Goal: Find specific page/section: Find specific page/section

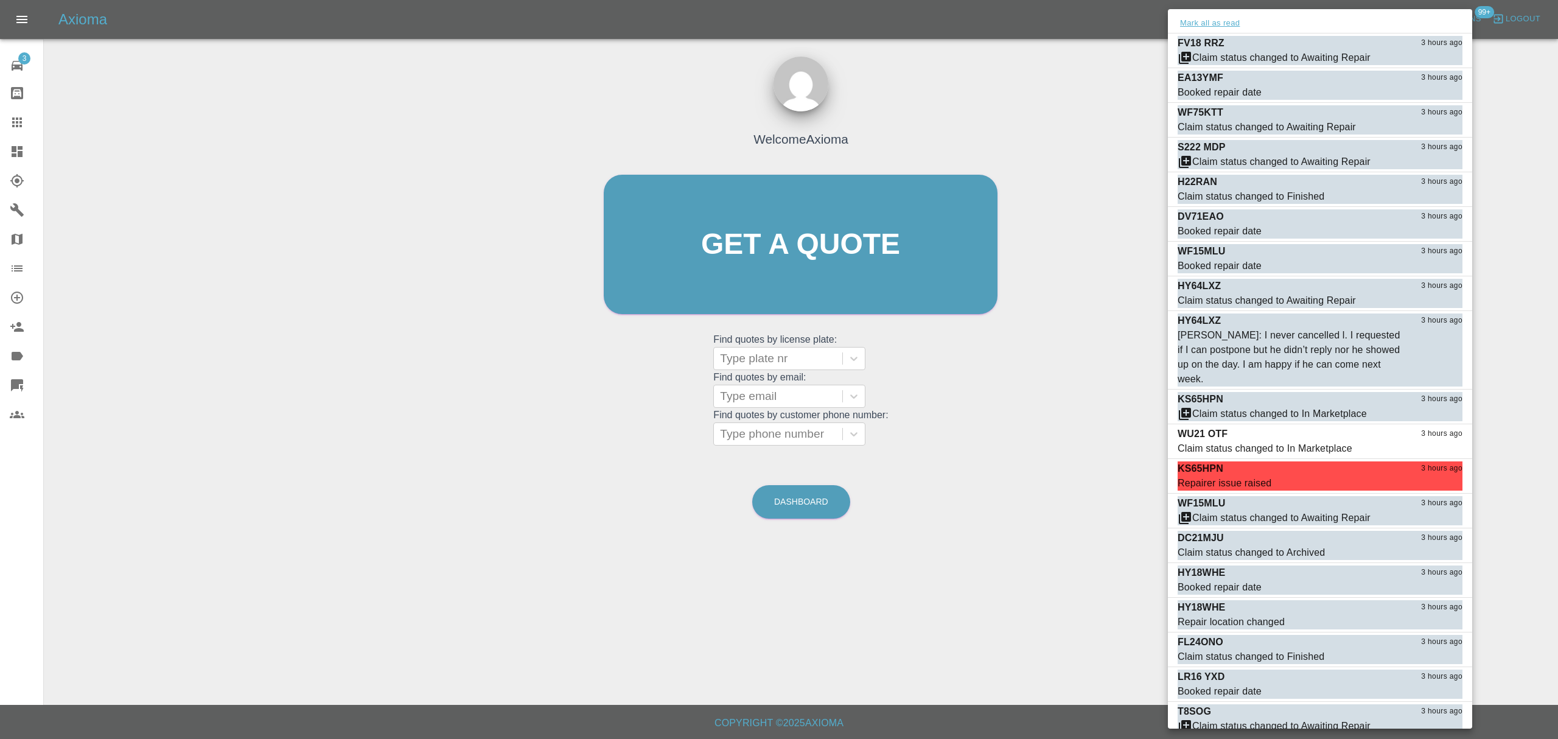
click at [1229, 28] on button "Mark all as read" at bounding box center [1209, 23] width 65 height 14
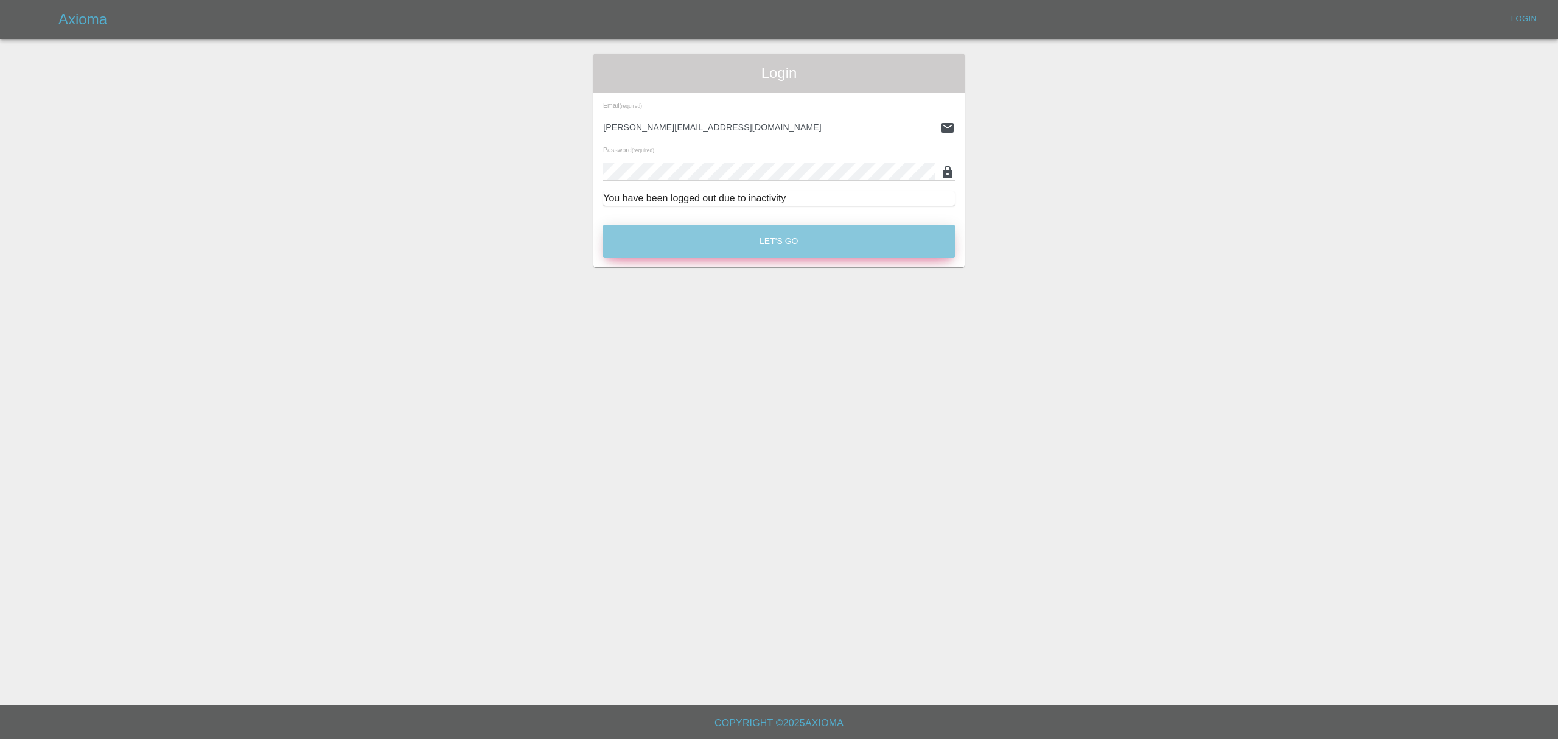
click at [784, 235] on button "Let's Go" at bounding box center [779, 241] width 352 height 33
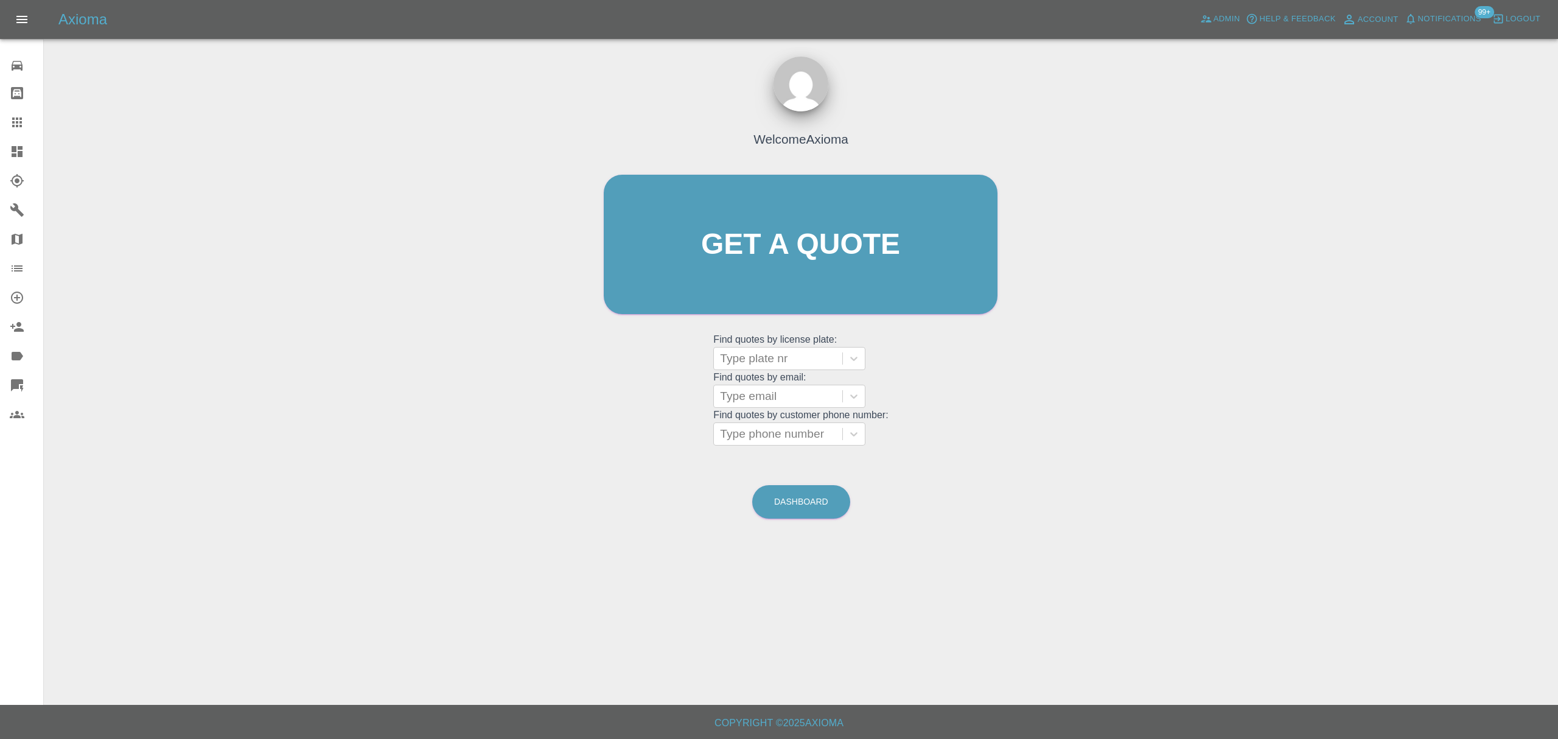
click at [1468, 18] on span "Notifications" at bounding box center [1449, 19] width 63 height 14
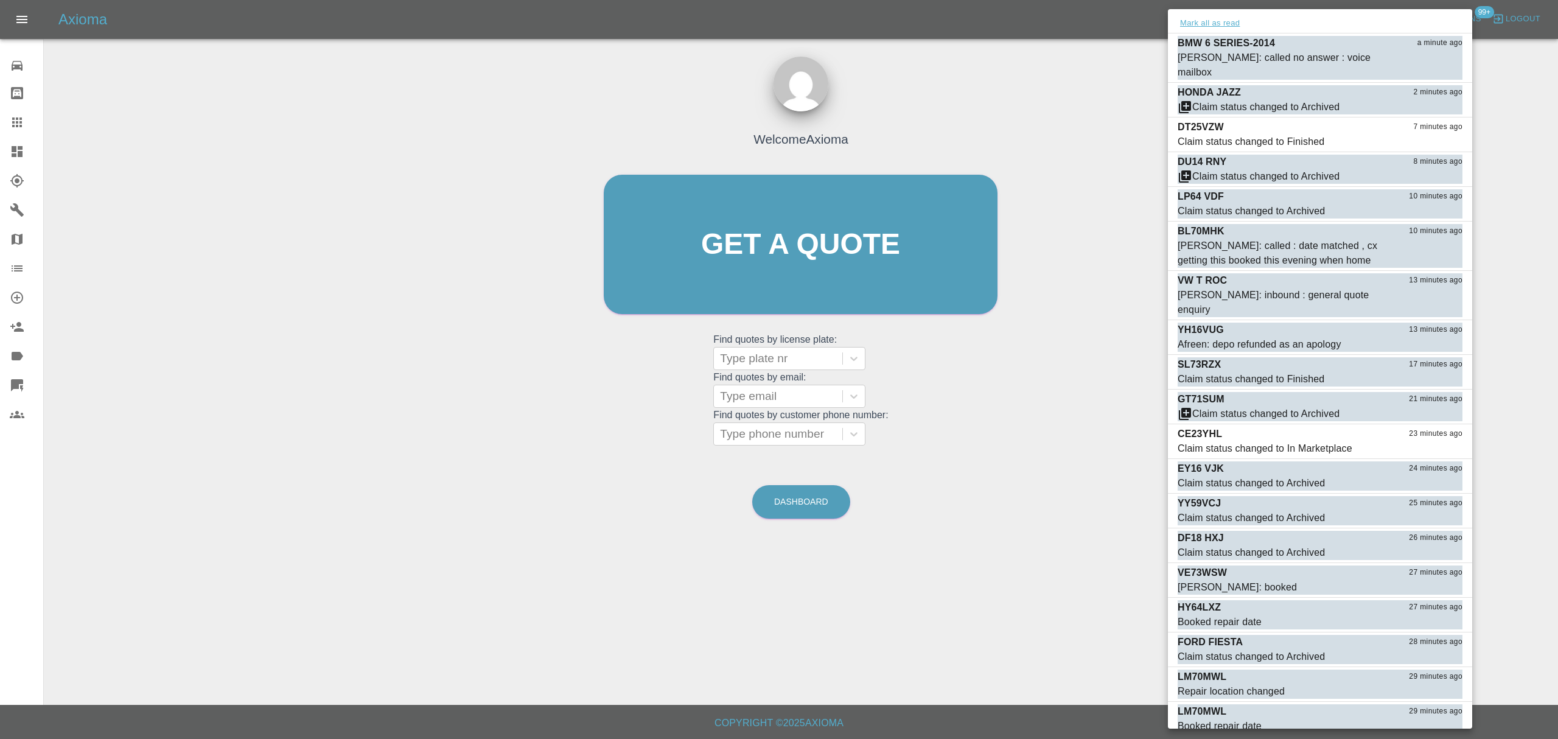
click at [1220, 24] on button "Mark all as read" at bounding box center [1209, 23] width 65 height 14
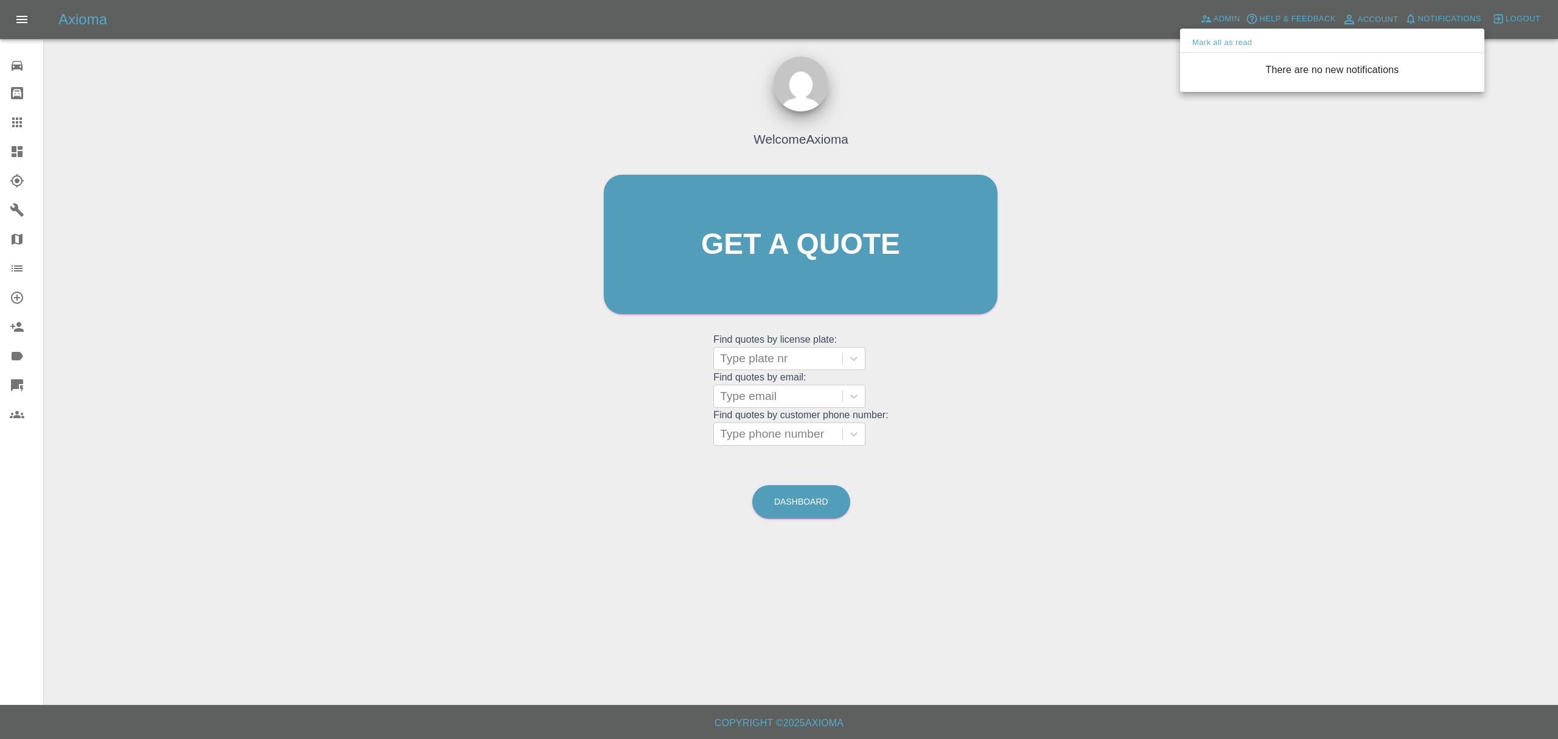
click at [1060, 187] on div at bounding box center [779, 369] width 1558 height 739
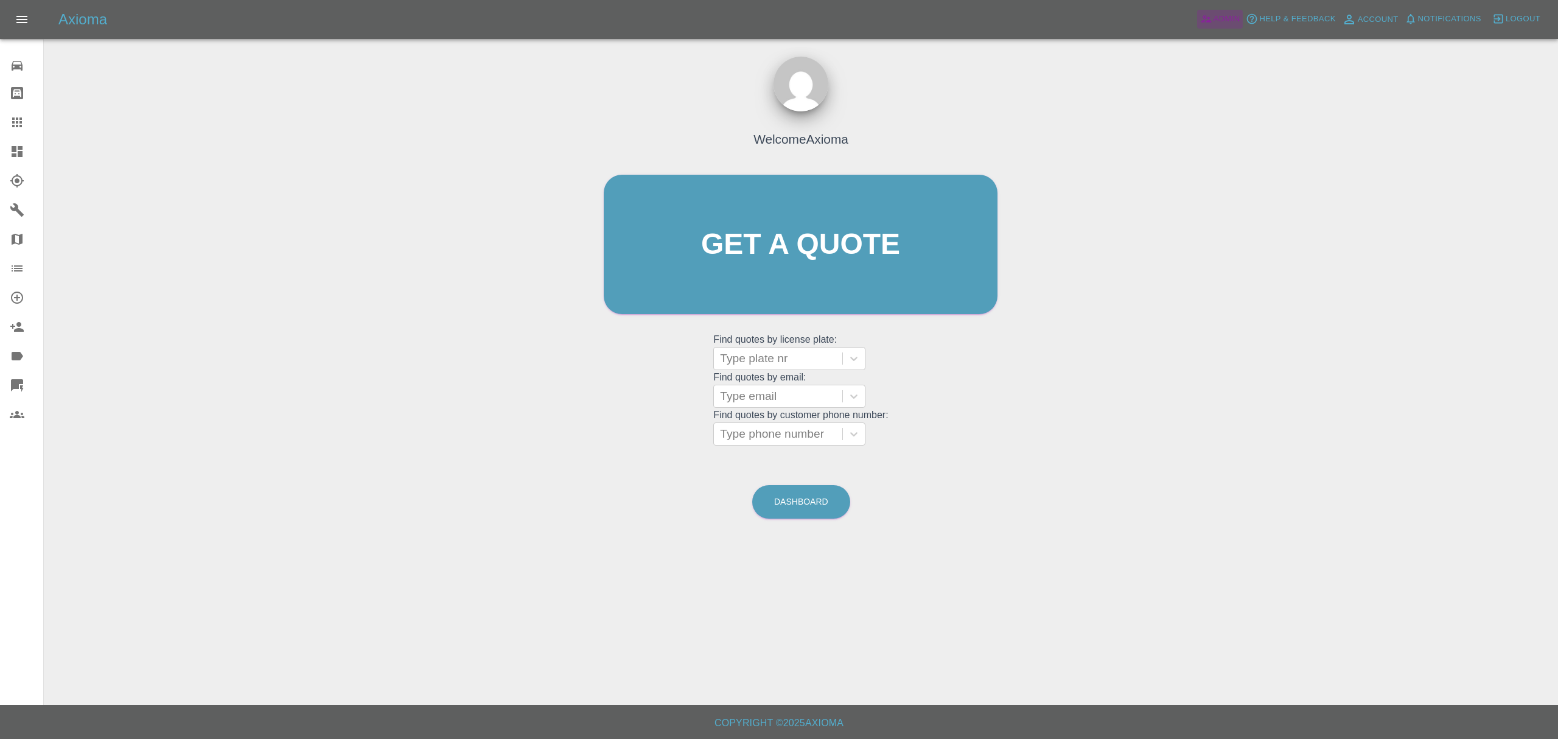
click at [1211, 15] on icon at bounding box center [1206, 19] width 12 height 12
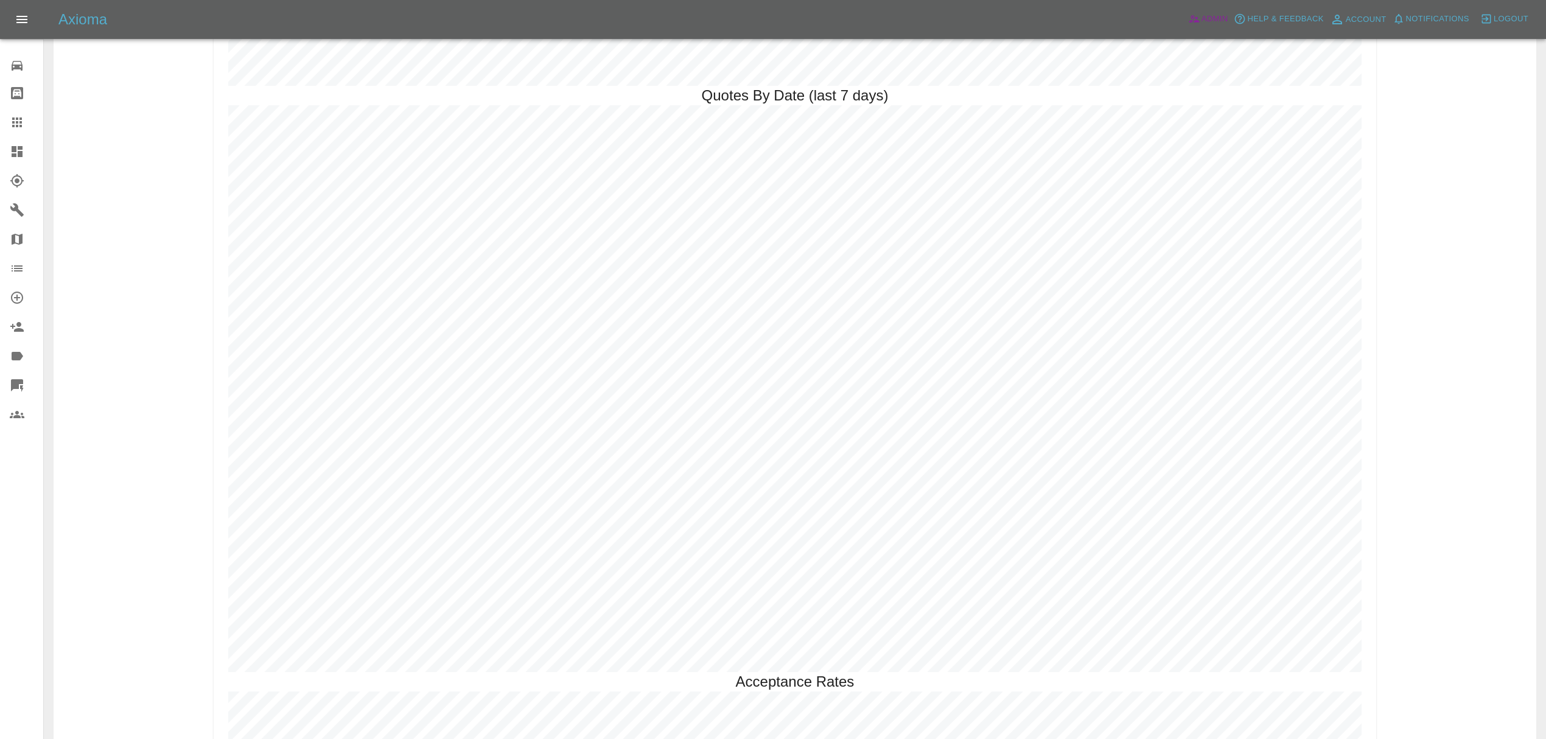
scroll to position [3543, 0]
